Goal: Information Seeking & Learning: Learn about a topic

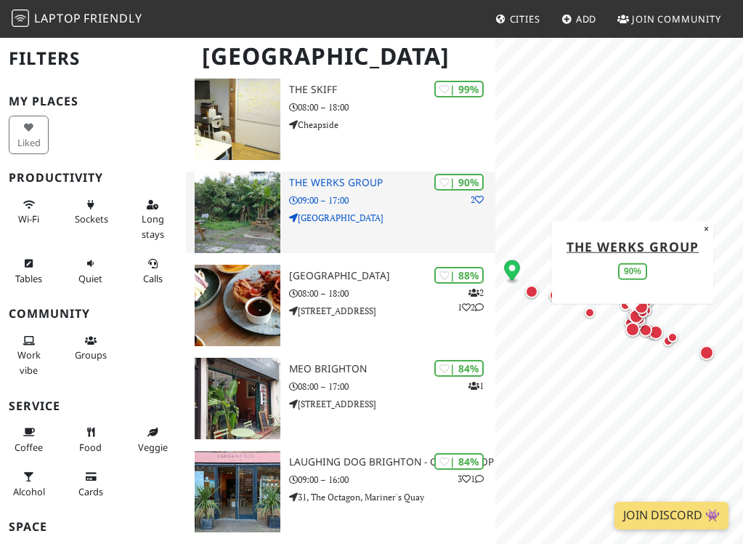
scroll to position [238, 0]
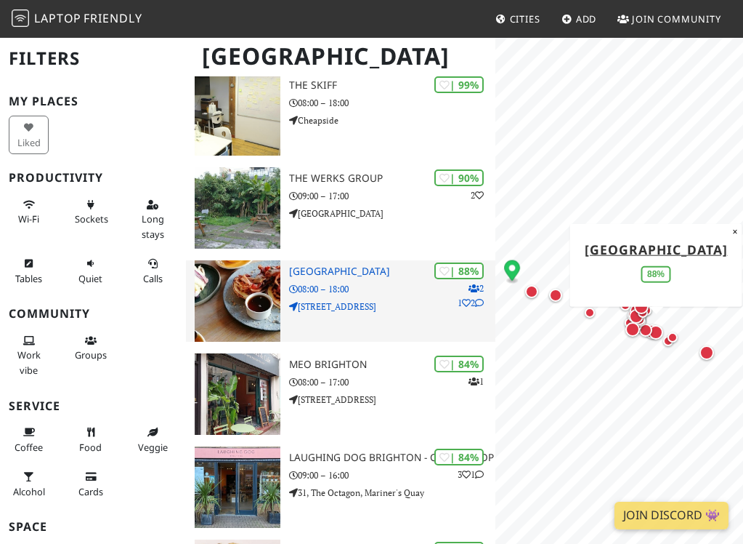
click at [364, 286] on p "08:00 – 18:00" at bounding box center [392, 289] width 206 height 14
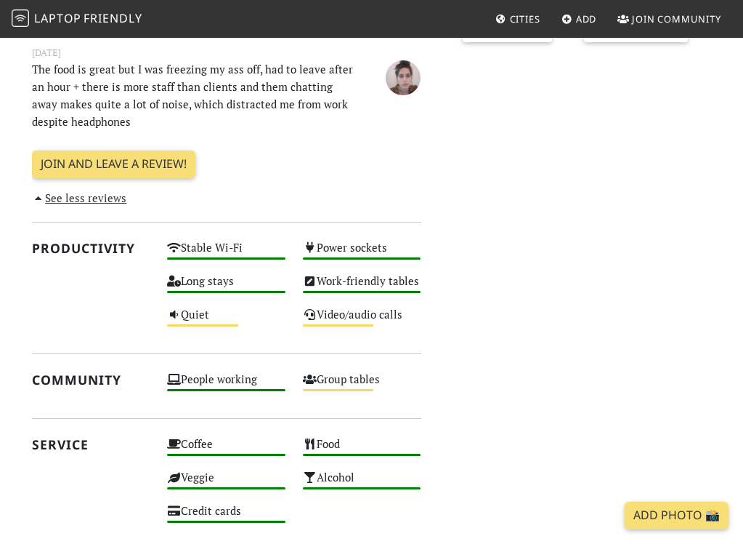
scroll to position [705, 0]
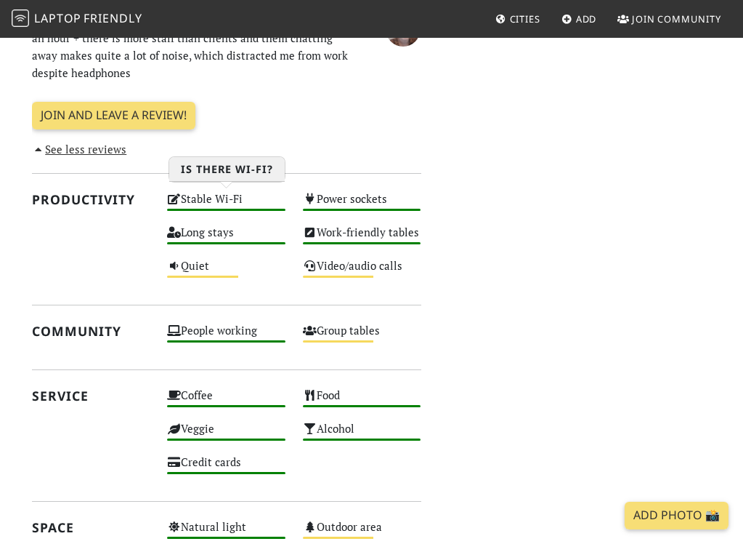
click at [243, 209] on div "High" at bounding box center [226, 210] width 118 height 2
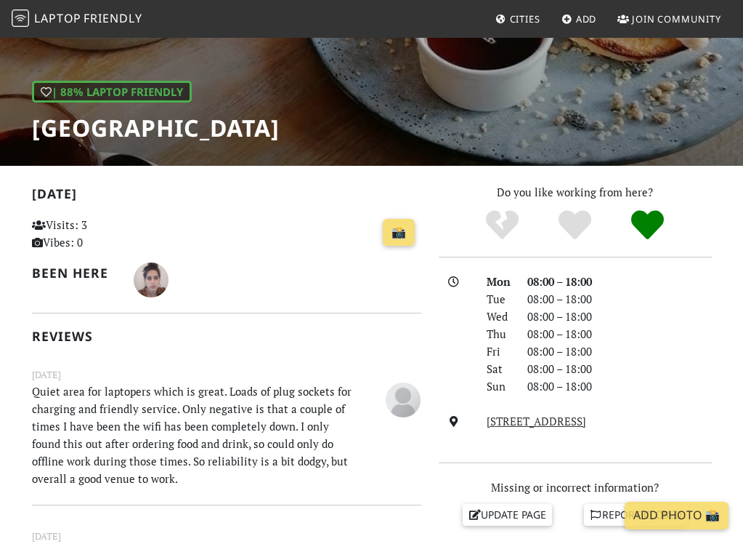
scroll to position [174, 0]
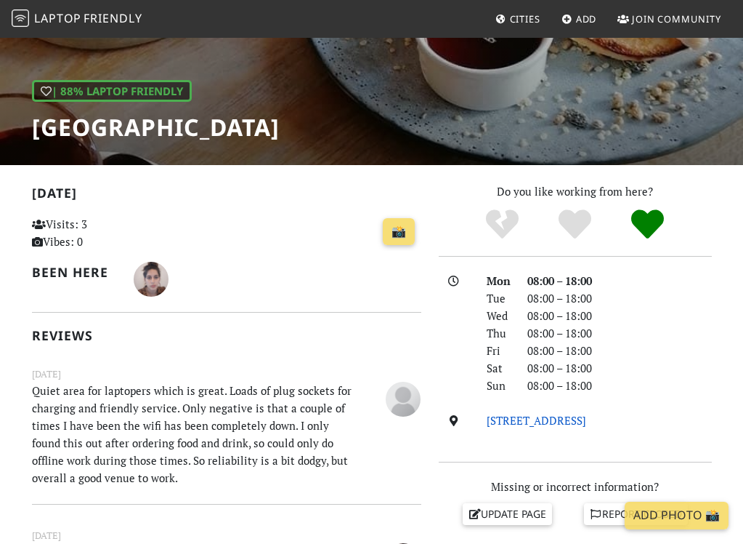
click at [586, 422] on link "56 Saint James's Street, BN2 1QG, Brighton" at bounding box center [537, 420] width 100 height 15
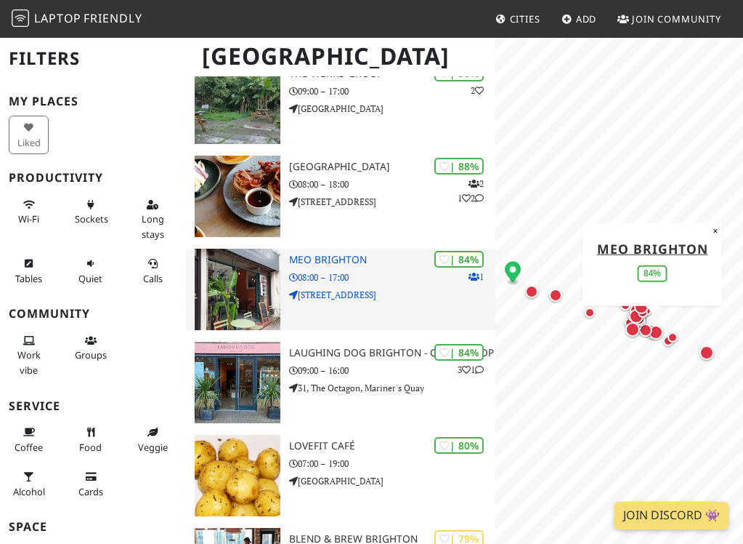
scroll to position [352, 0]
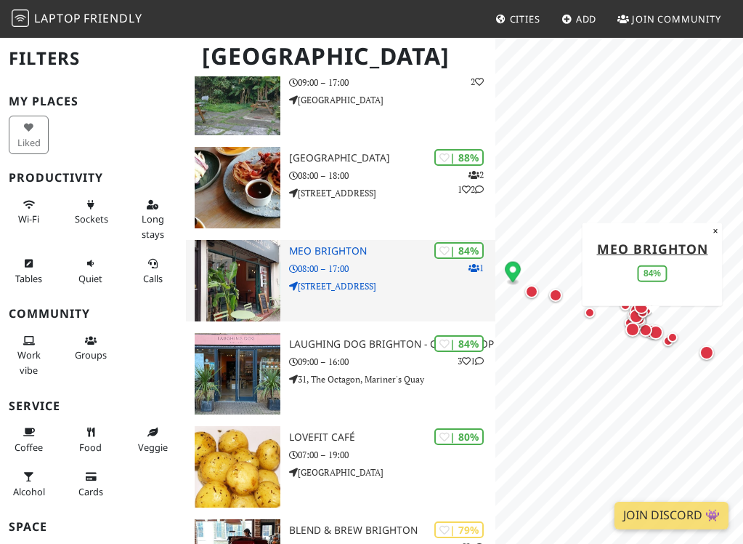
click at [342, 300] on div "| 84% 1 MEO Brighton 08:00 – 17:00 39 Saint James's Street" at bounding box center [392, 280] width 206 height 81
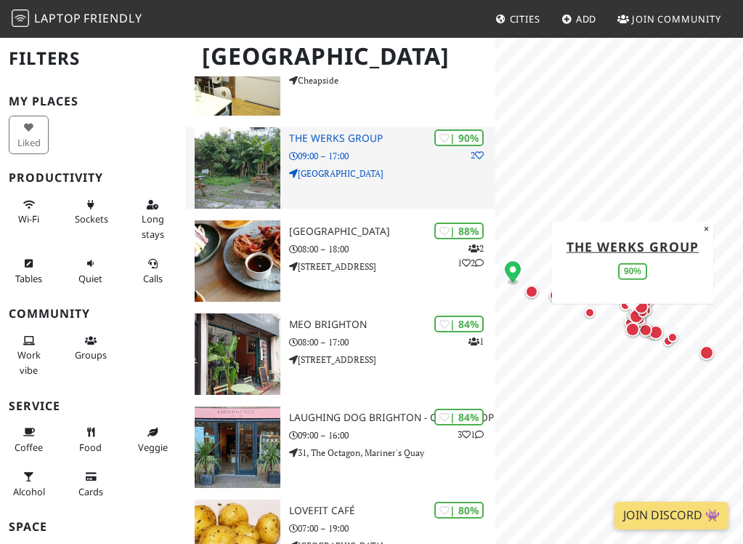
scroll to position [333, 0]
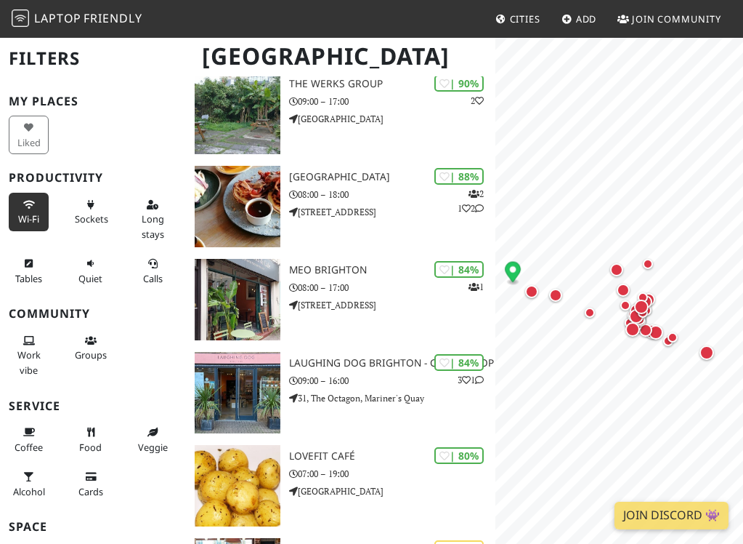
click at [31, 217] on span "Wi-Fi" at bounding box center [28, 218] width 21 height 13
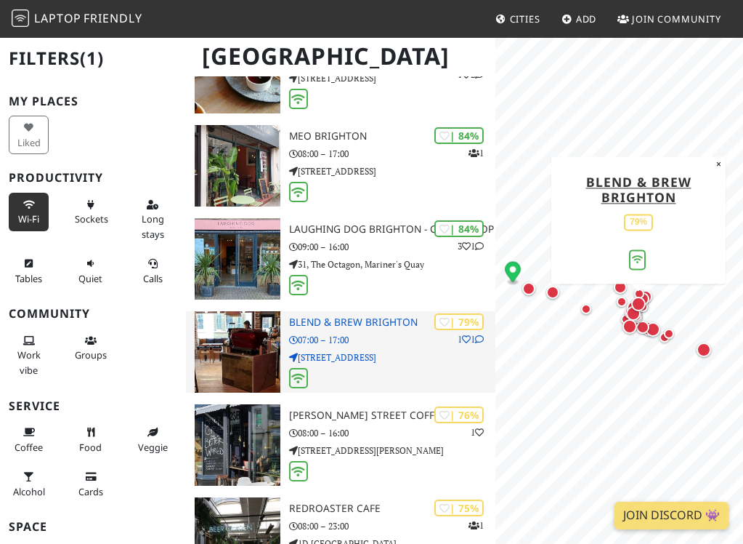
scroll to position [501, 0]
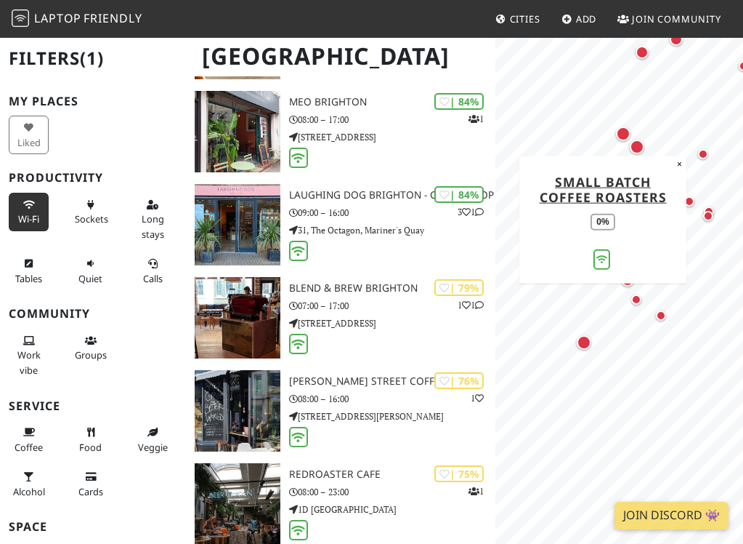
click at [711, 214] on div "Map marker" at bounding box center [708, 216] width 10 height 10
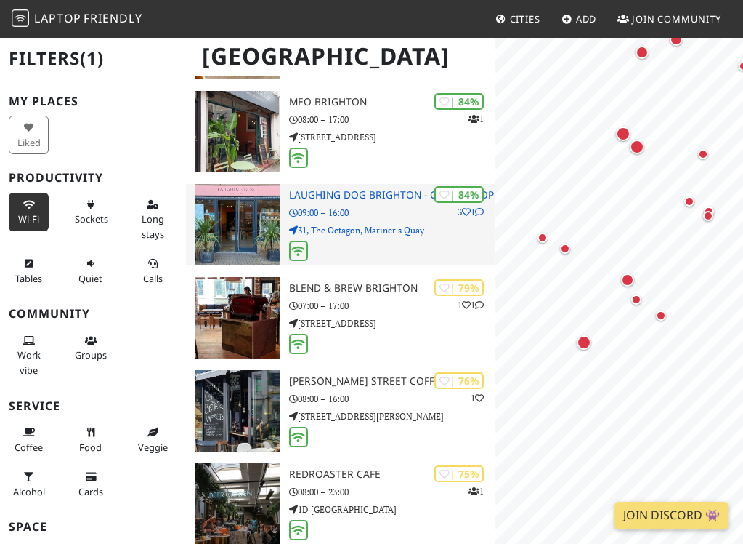
scroll to position [0, 0]
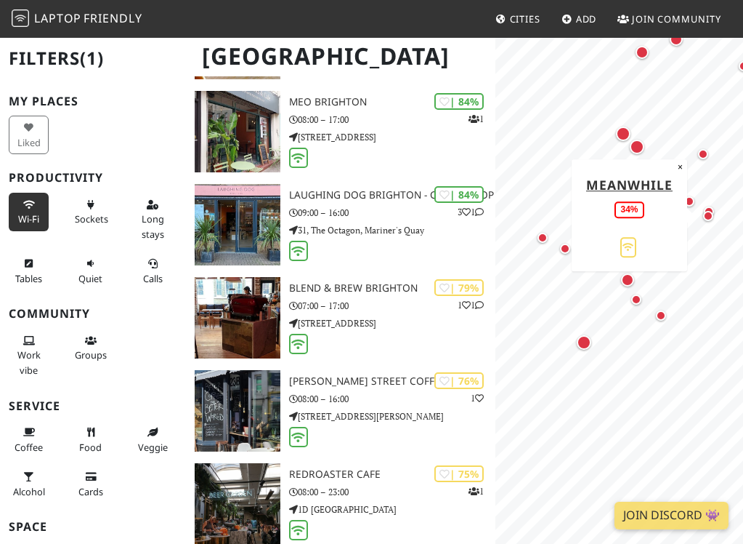
click at [711, 209] on div "Map marker" at bounding box center [709, 211] width 10 height 10
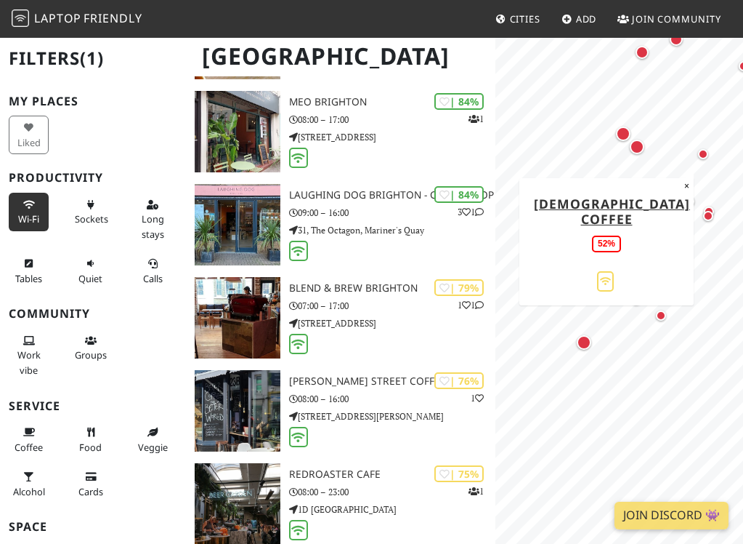
click at [709, 159] on div "Map marker" at bounding box center [706, 157] width 17 height 17
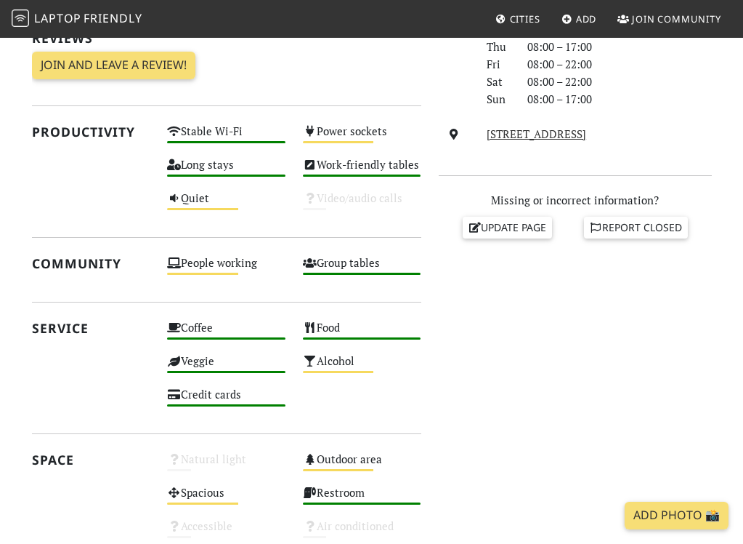
scroll to position [464, 0]
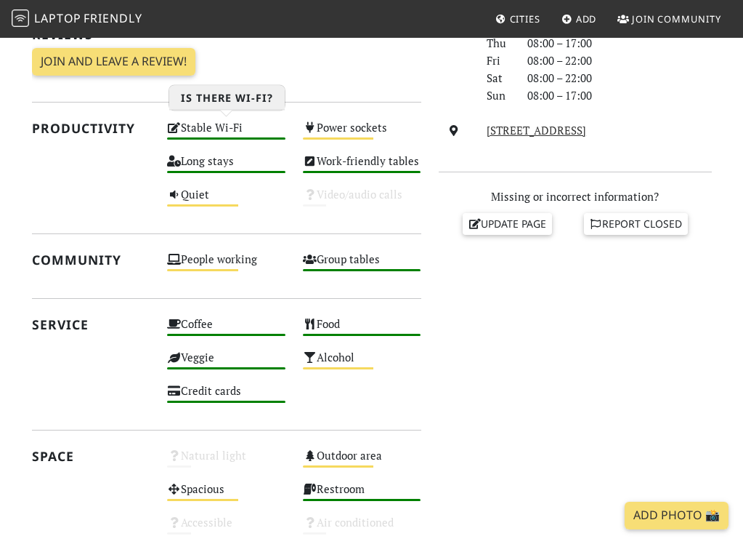
click at [240, 137] on div "High" at bounding box center [226, 138] width 118 height 2
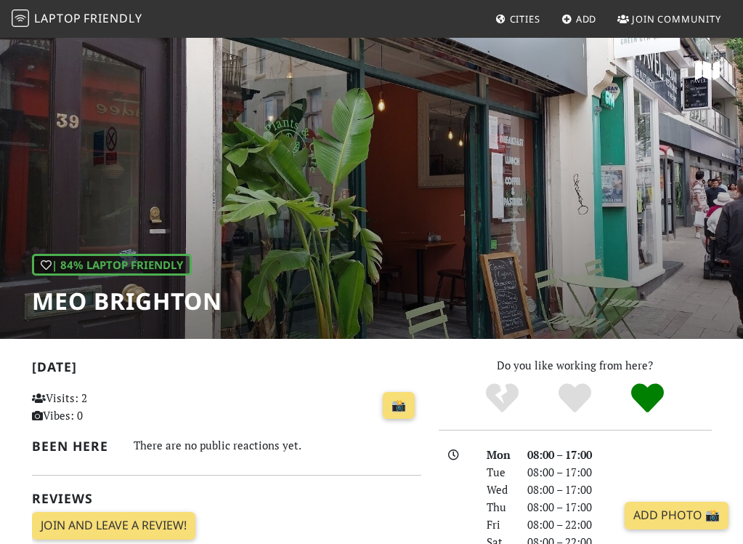
scroll to position [0, 0]
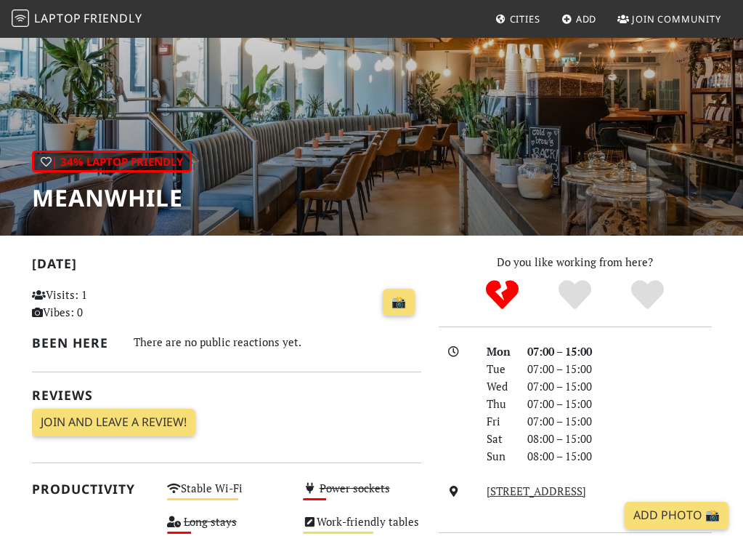
scroll to position [93, 0]
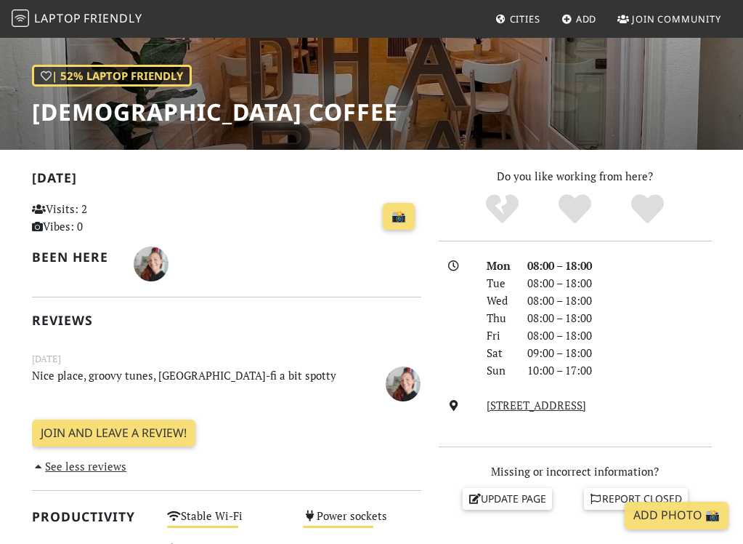
scroll to position [177, 0]
